Goal: Find specific page/section: Find specific page/section

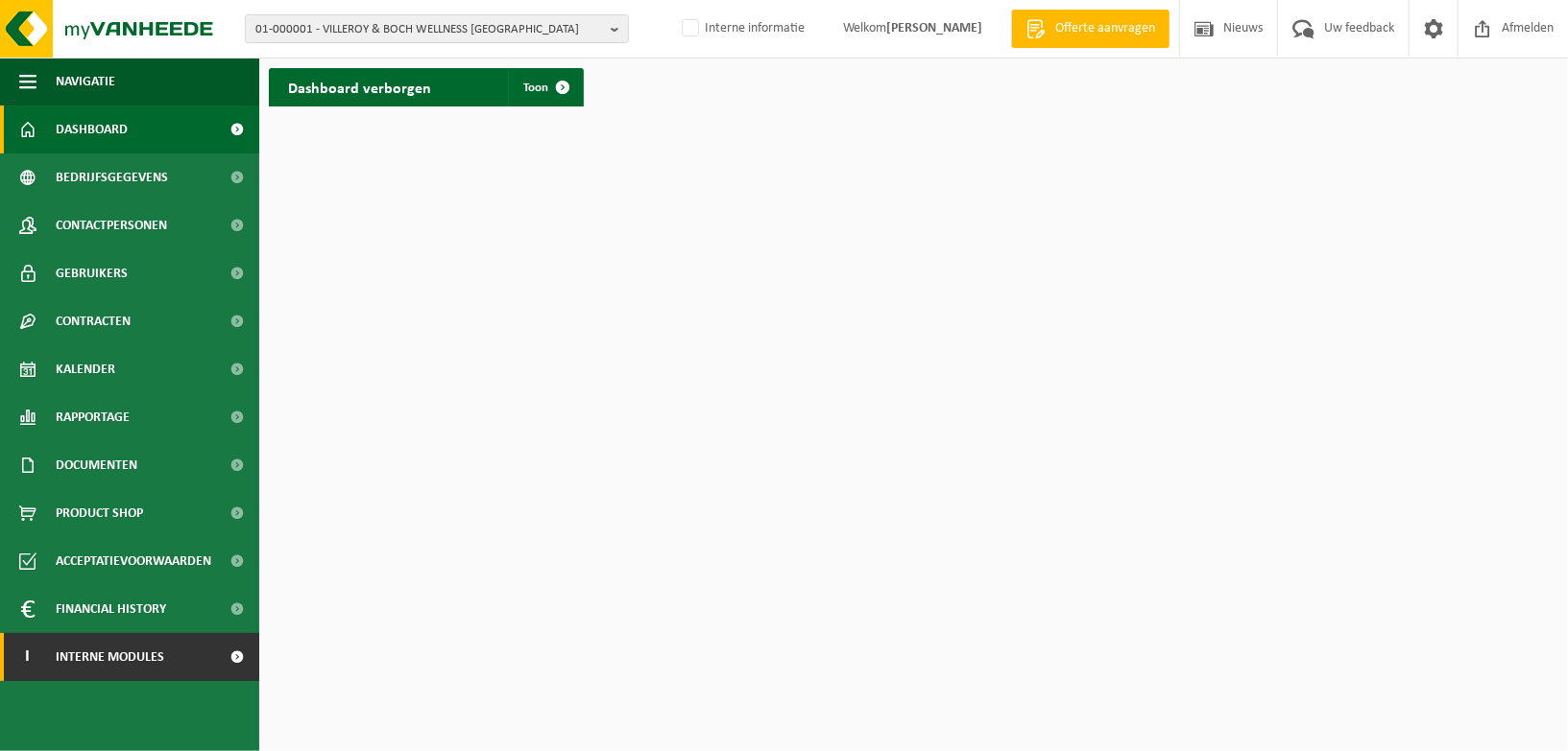
click at [168, 657] on link "I Interne modules" at bounding box center [130, 657] width 259 height 48
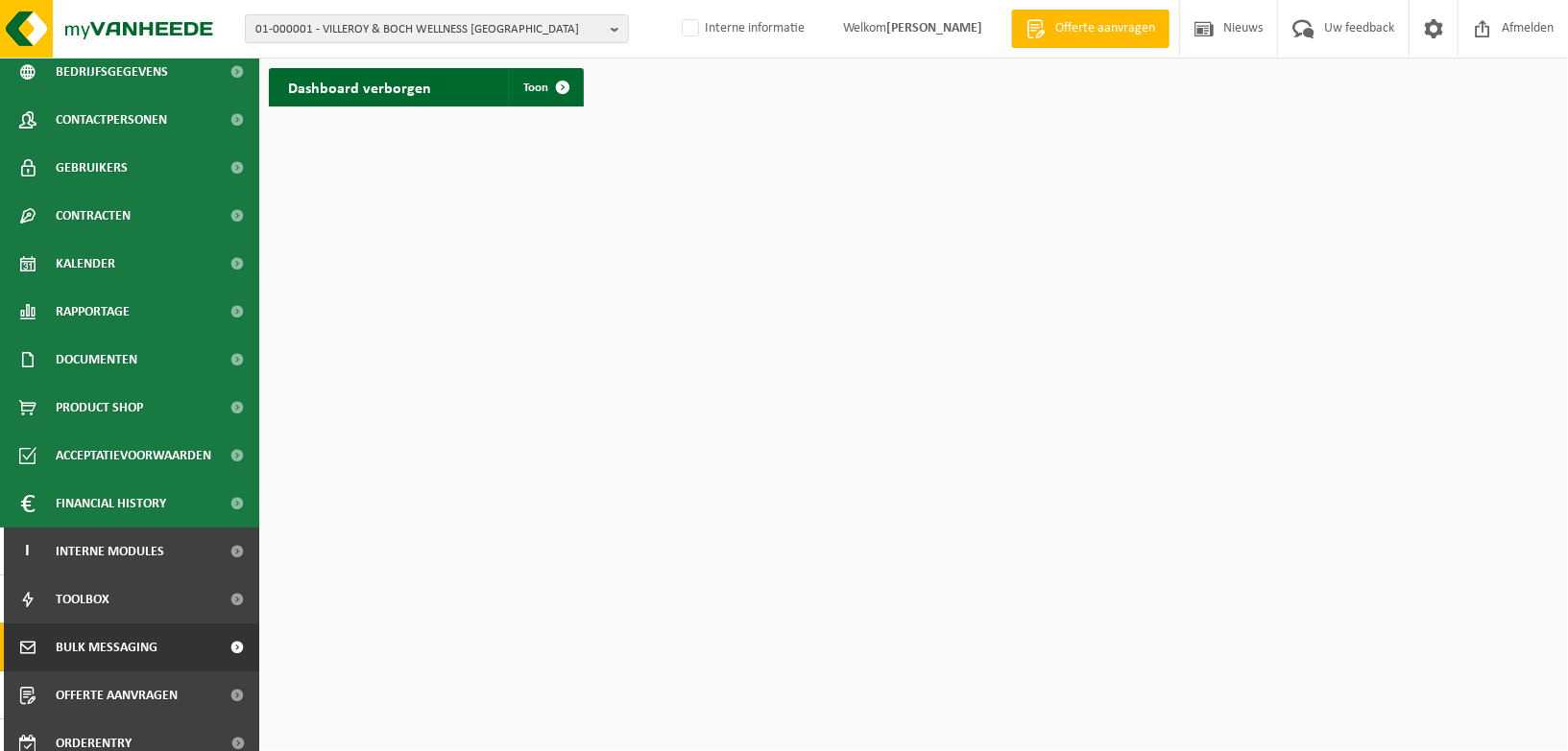
scroll to position [217, 0]
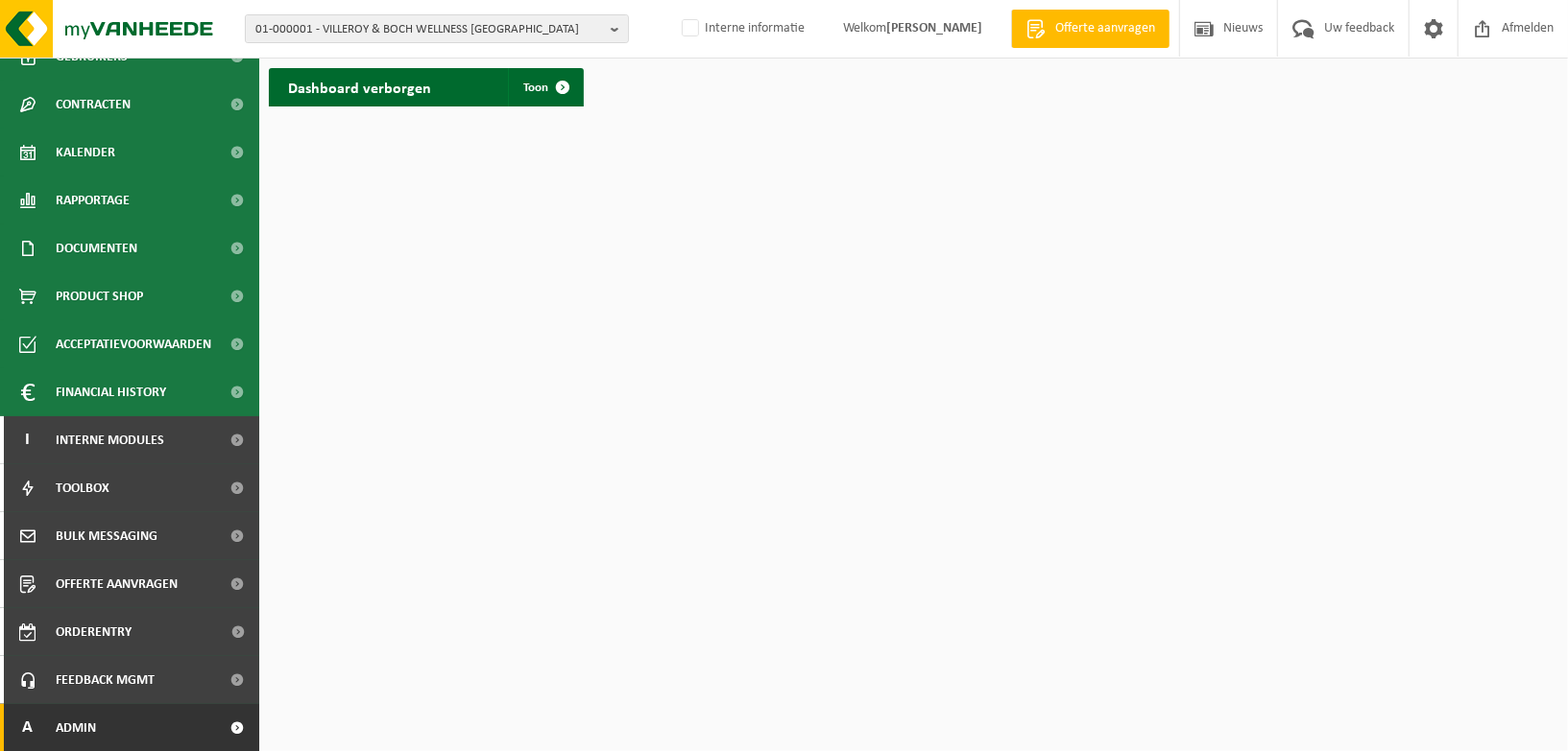
click at [174, 715] on link "A Admin" at bounding box center [130, 728] width 259 height 48
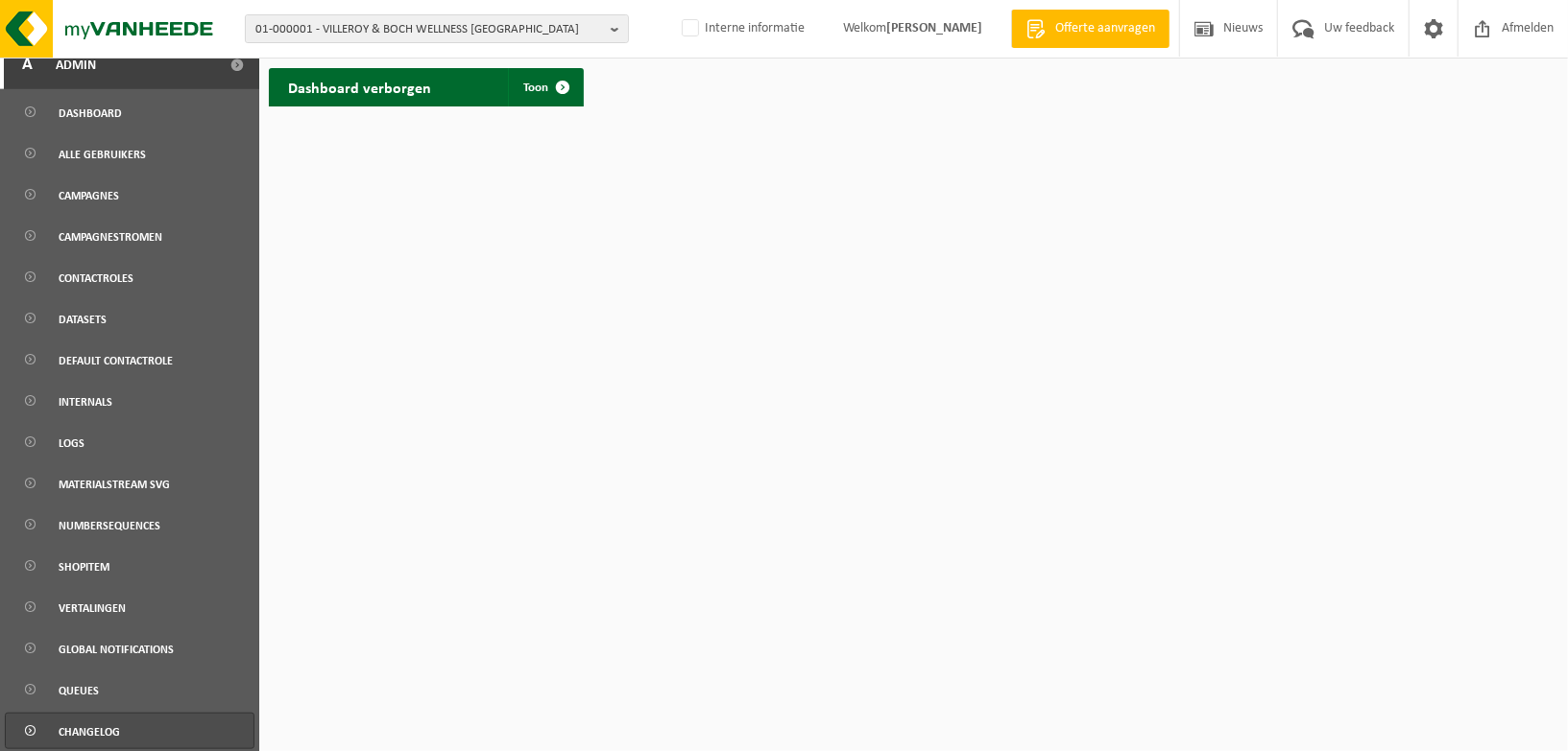
scroll to position [882, 0]
click at [112, 186] on span "Campagnes" at bounding box center [89, 192] width 60 height 36
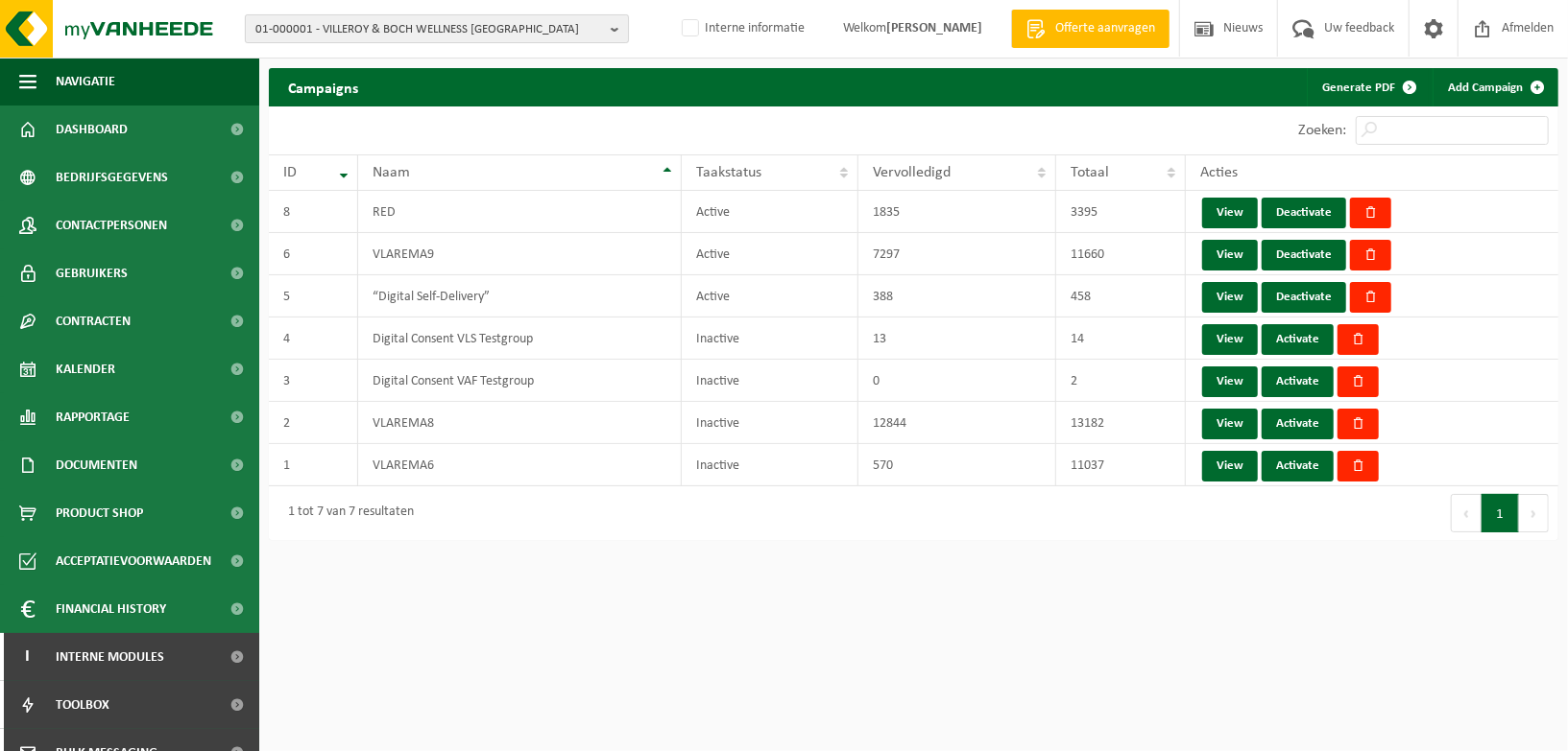
click at [611, 29] on b "button" at bounding box center [620, 29] width 18 height 27
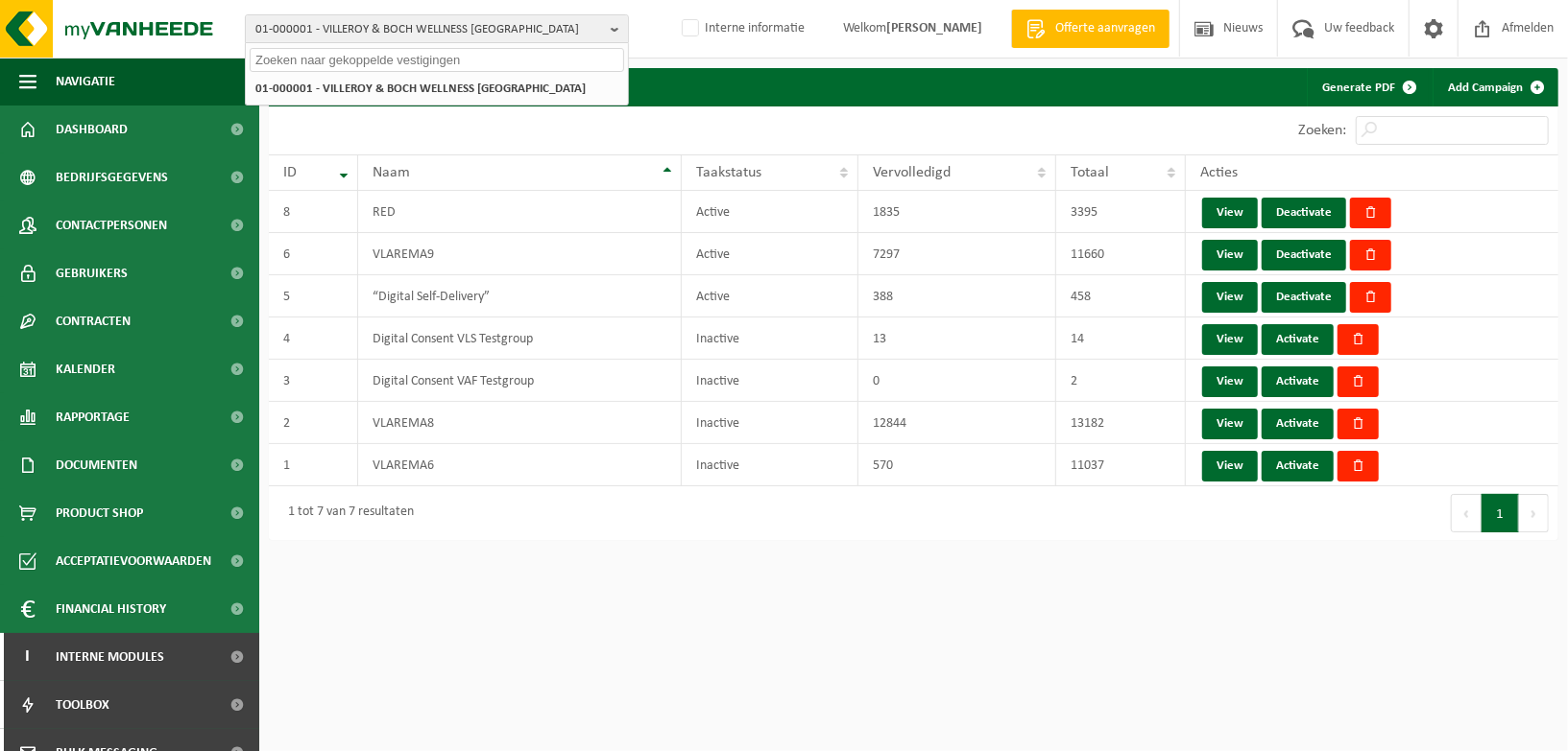
click at [487, 57] on input "text" at bounding box center [437, 59] width 374 height 24
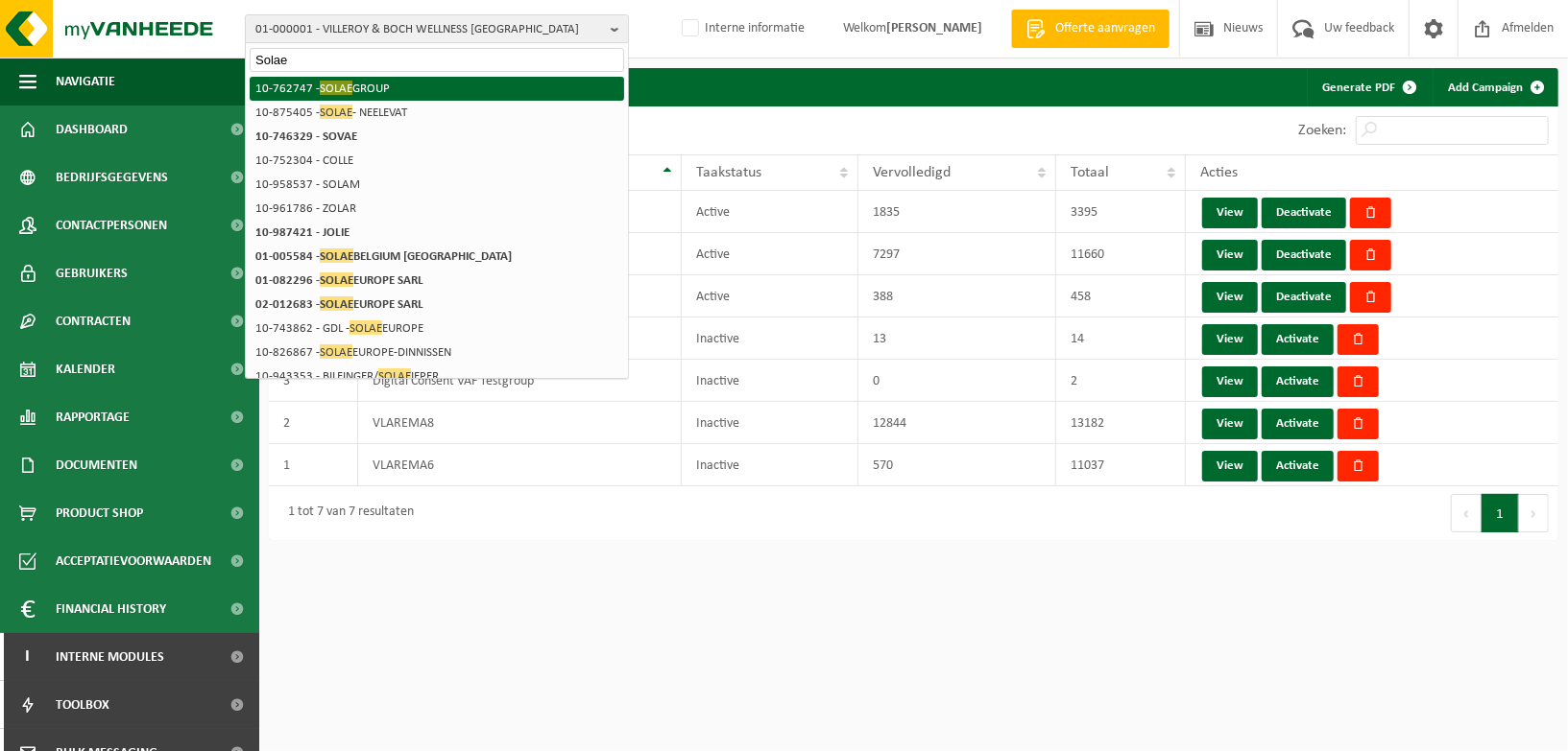
type input "Solae"
click at [394, 80] on li "10-762747 - SOLAE GROUP" at bounding box center [437, 89] width 374 height 24
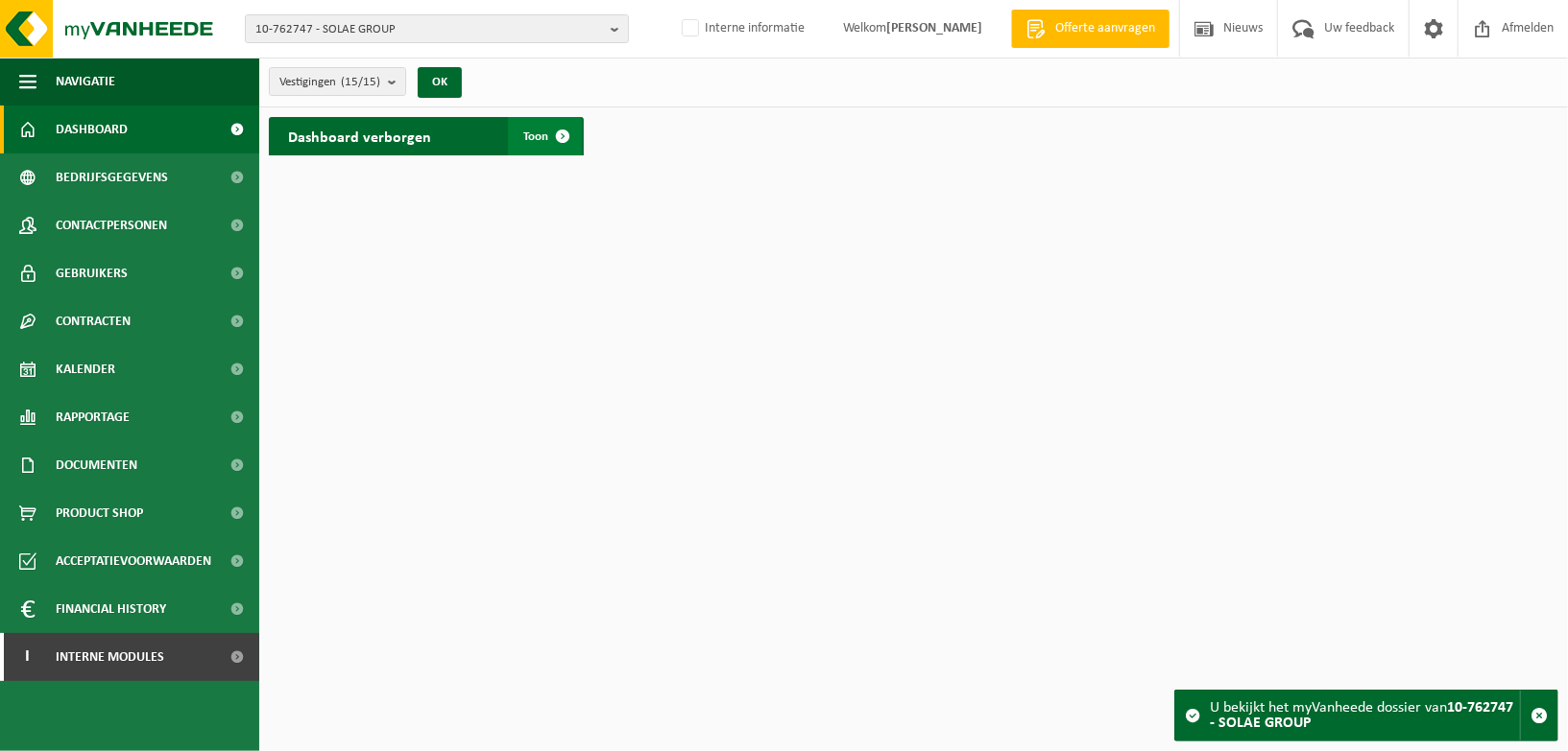
click at [563, 136] on span at bounding box center [562, 135] width 38 height 38
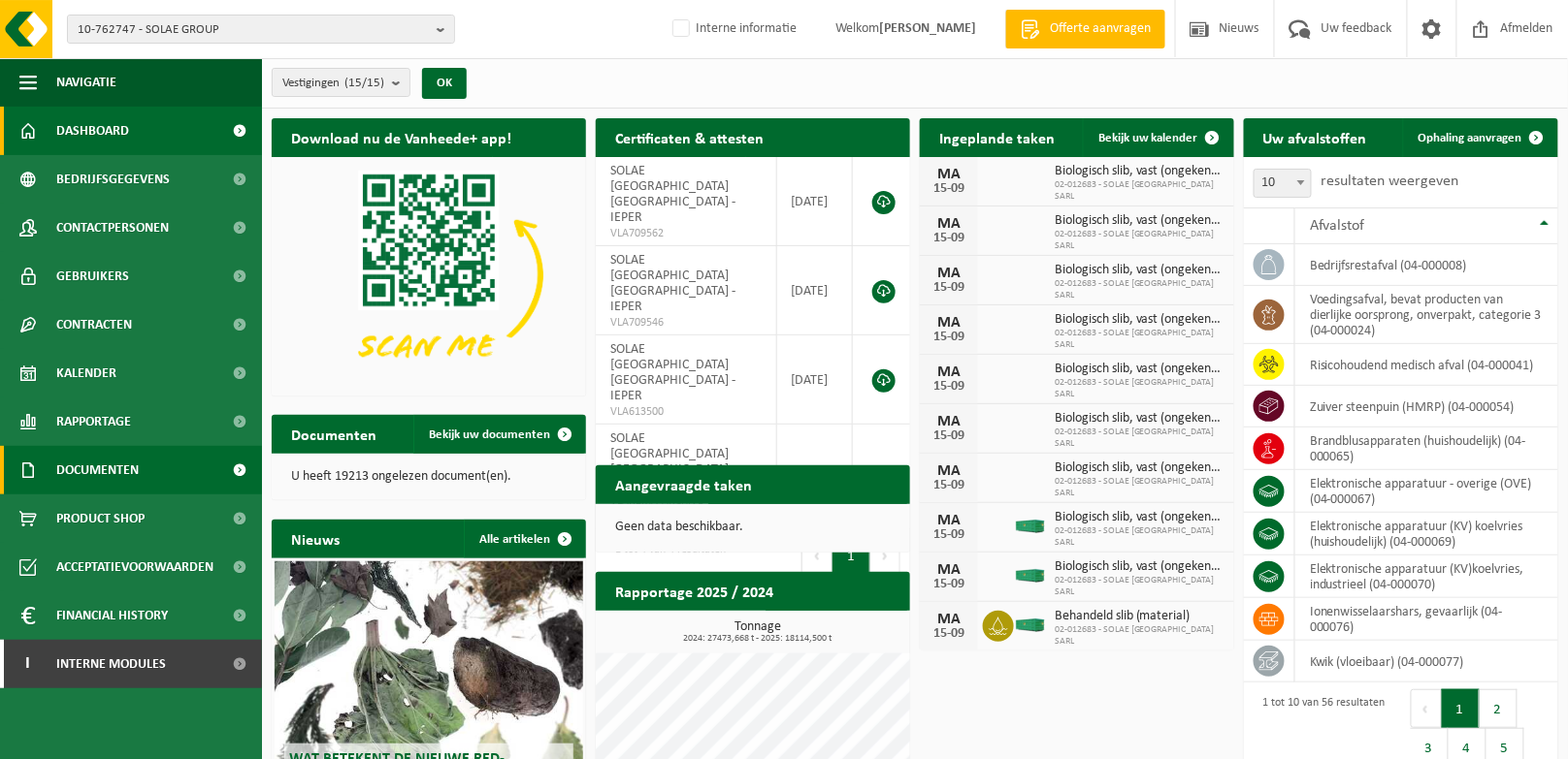
click at [133, 471] on span "Documenten" at bounding box center [98, 470] width 83 height 48
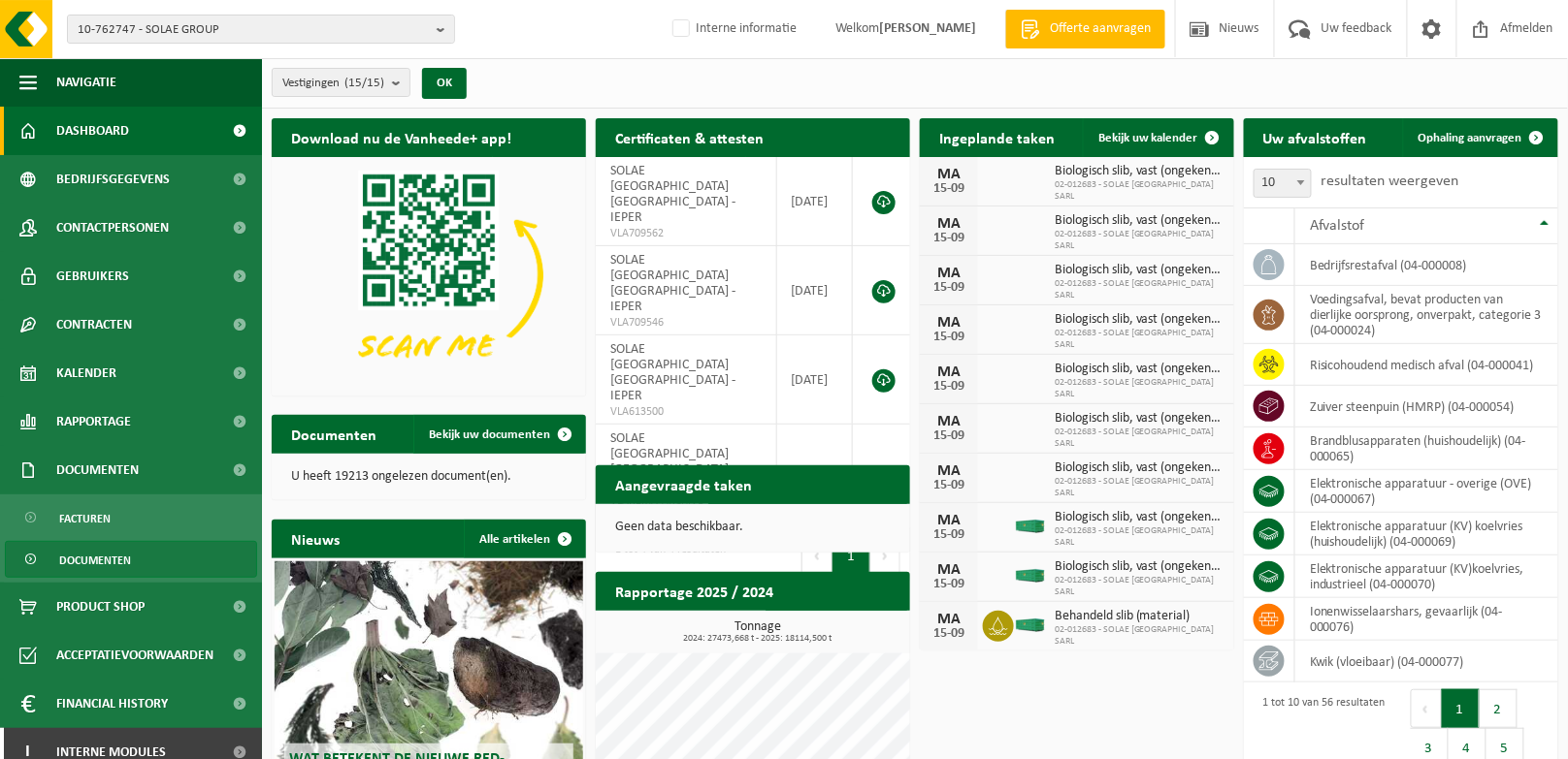
click at [126, 560] on span "Documenten" at bounding box center [95, 560] width 72 height 36
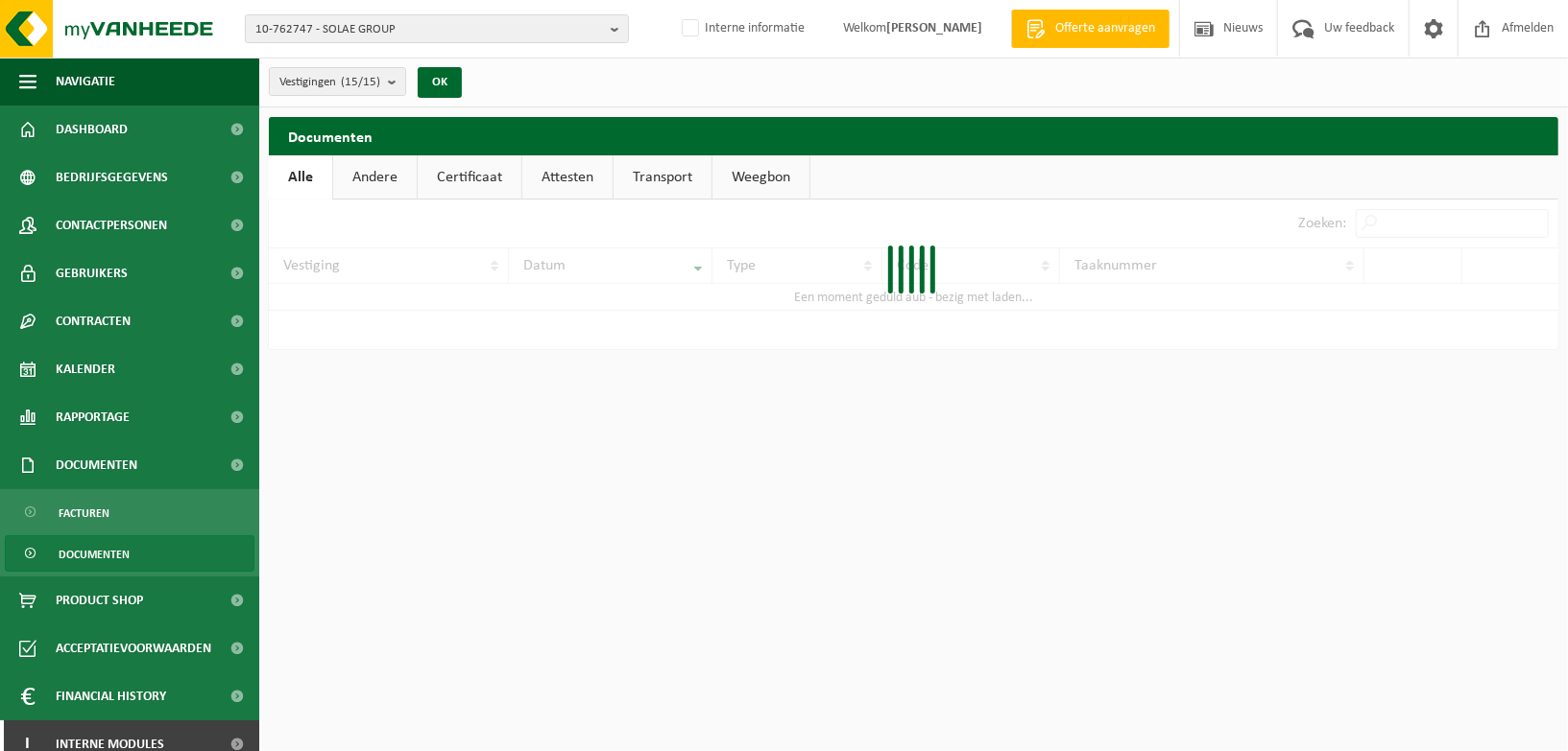
click at [461, 178] on link "Certificaat" at bounding box center [470, 177] width 103 height 44
